Goal: Transaction & Acquisition: Download file/media

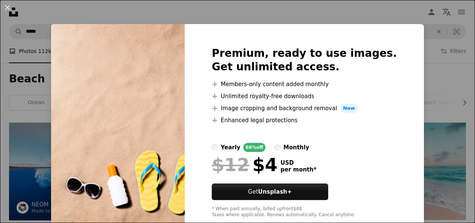
scroll to position [892, 0]
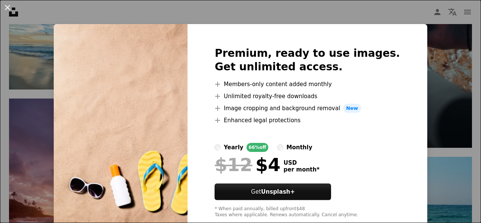
click at [7, 7] on button "An X shape" at bounding box center [7, 7] width 9 height 9
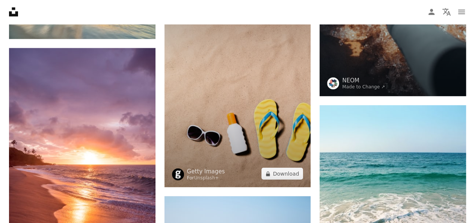
scroll to position [933, 0]
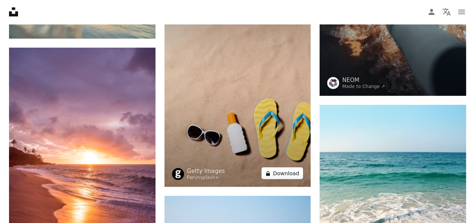
click at [293, 176] on button "A lock Download" at bounding box center [282, 173] width 42 height 12
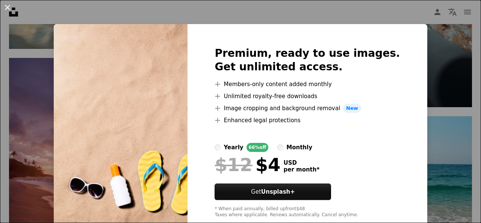
click at [8, 6] on button "An X shape" at bounding box center [7, 7] width 9 height 9
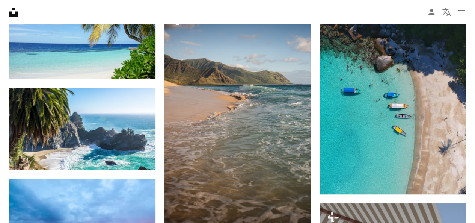
scroll to position [1497, 0]
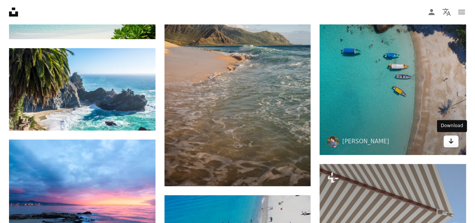
click at [449, 142] on icon "Arrow pointing down" at bounding box center [451, 140] width 6 height 9
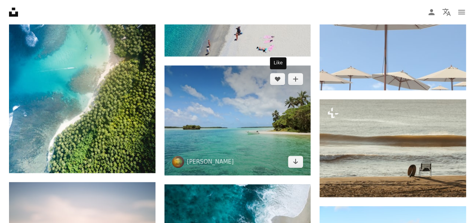
scroll to position [1834, 0]
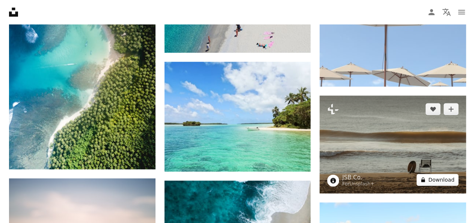
click at [441, 183] on button "A lock Download" at bounding box center [438, 180] width 42 height 12
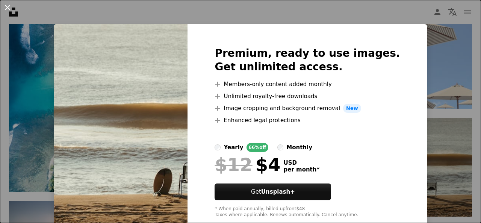
click at [7, 7] on button "An X shape" at bounding box center [7, 7] width 9 height 9
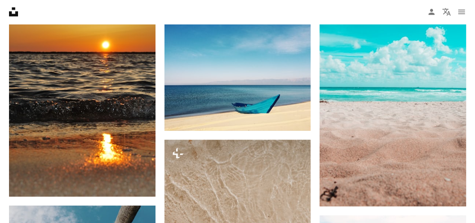
scroll to position [2271, 0]
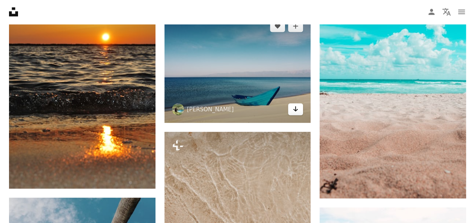
click at [298, 106] on icon "Arrow pointing down" at bounding box center [296, 108] width 6 height 9
